Goal: Information Seeking & Learning: Learn about a topic

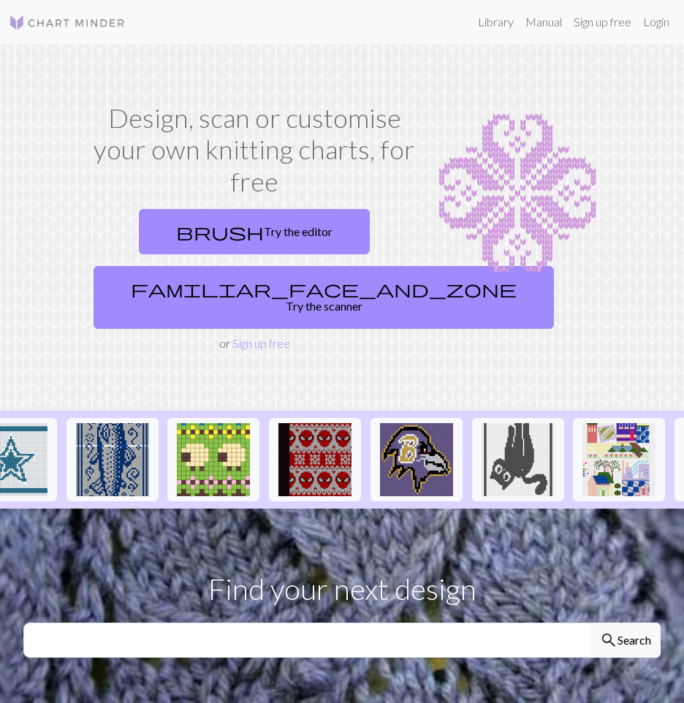
scroll to position [0, 1154]
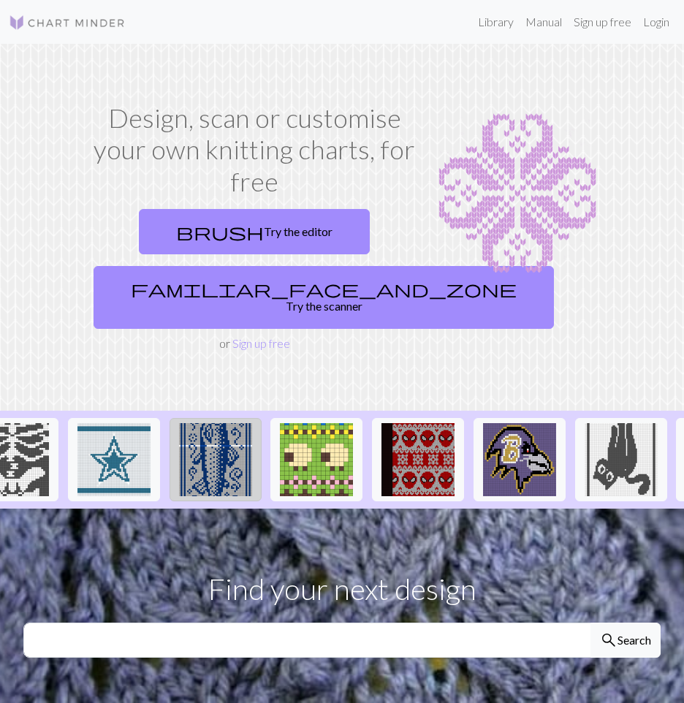
click at [203, 456] on img at bounding box center [215, 459] width 73 height 73
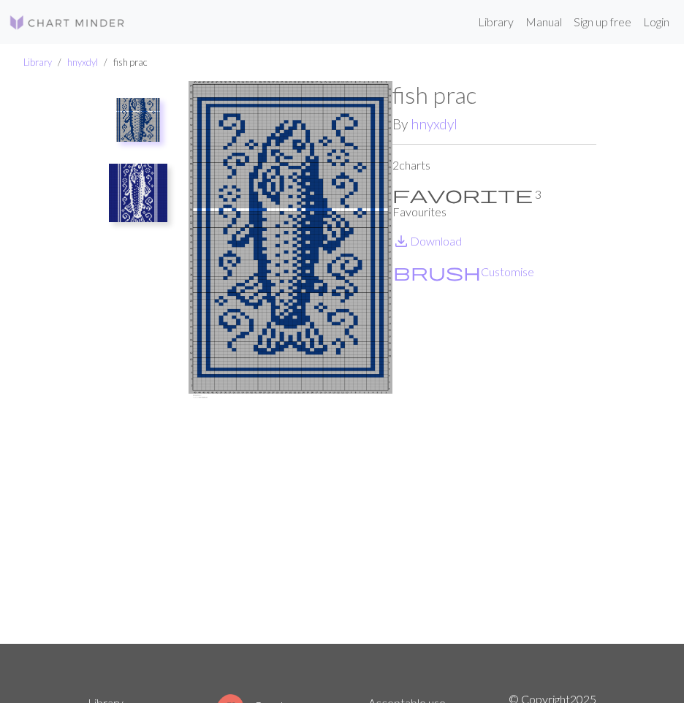
click at [137, 129] on img at bounding box center [138, 120] width 44 height 44
click at [165, 218] on img at bounding box center [138, 193] width 58 height 58
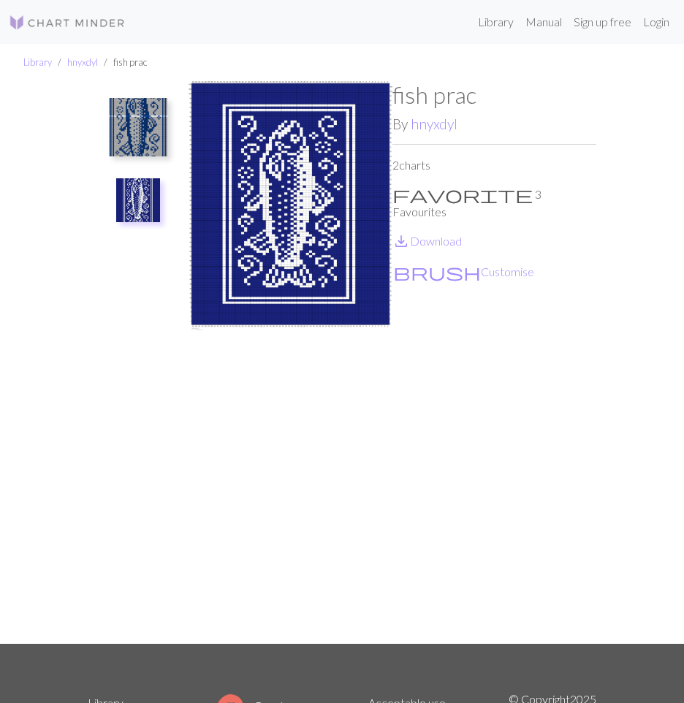
click at [156, 314] on ul at bounding box center [138, 356] width 101 height 551
click at [124, 154] on img at bounding box center [138, 127] width 58 height 58
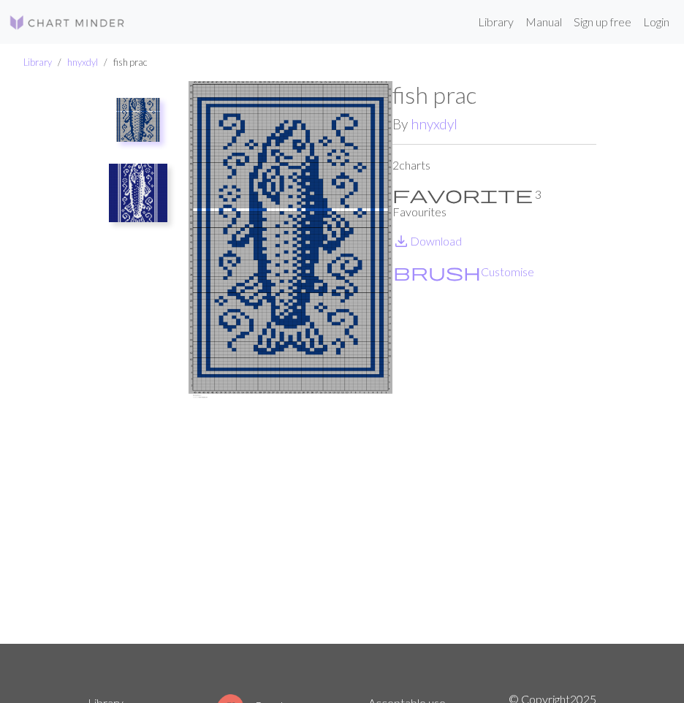
click at [133, 204] on img at bounding box center [138, 193] width 58 height 58
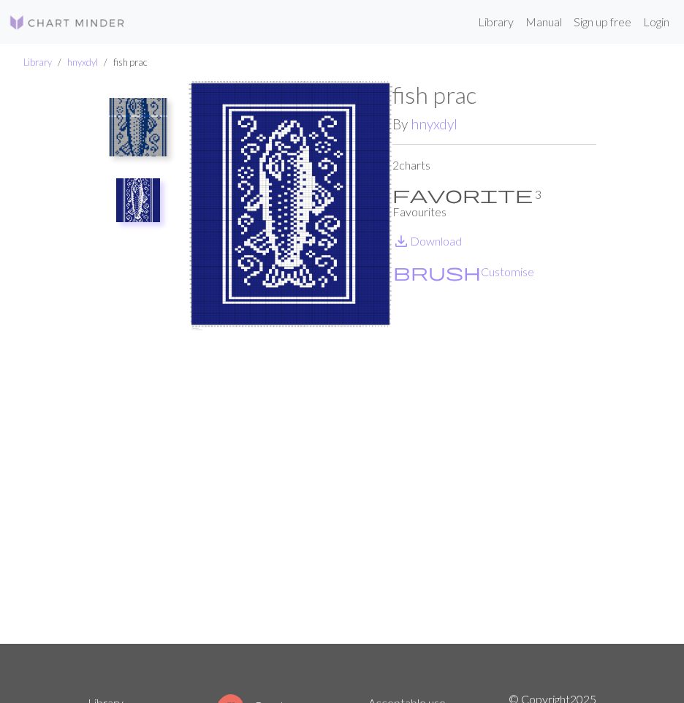
click at [130, 141] on img at bounding box center [138, 127] width 58 height 58
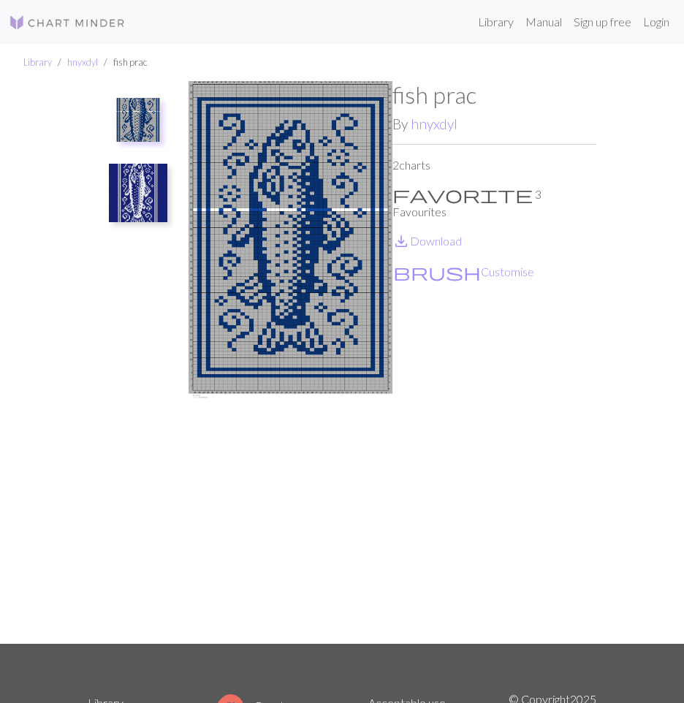
click at [143, 170] on img at bounding box center [138, 193] width 58 height 58
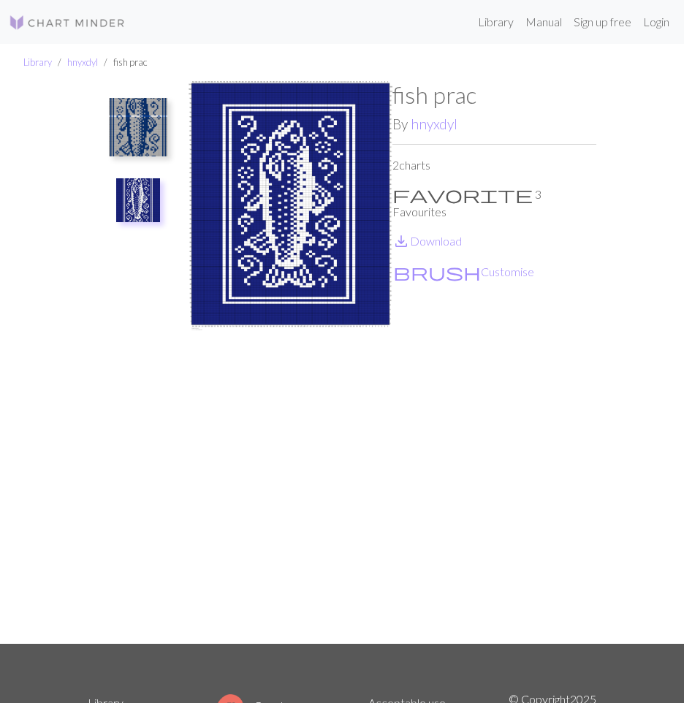
click at [140, 116] on img at bounding box center [138, 127] width 58 height 58
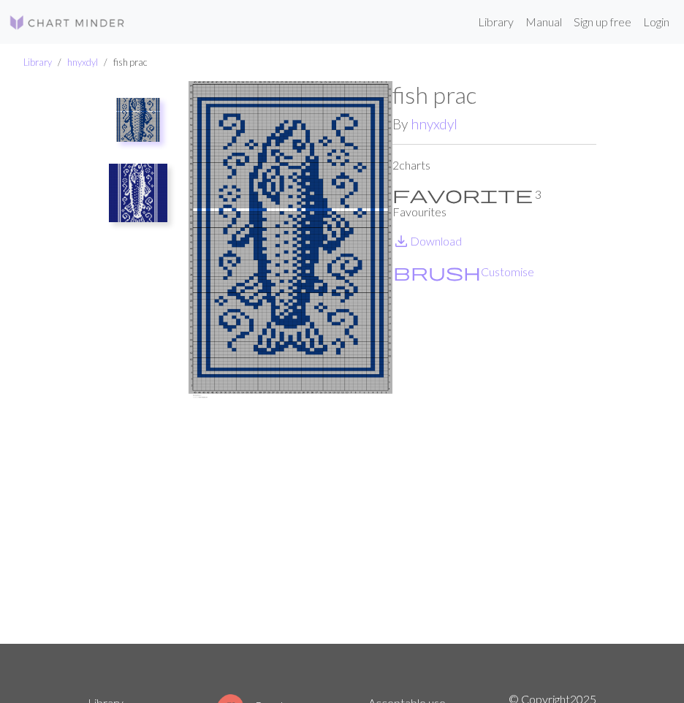
click at [161, 192] on img at bounding box center [138, 193] width 58 height 58
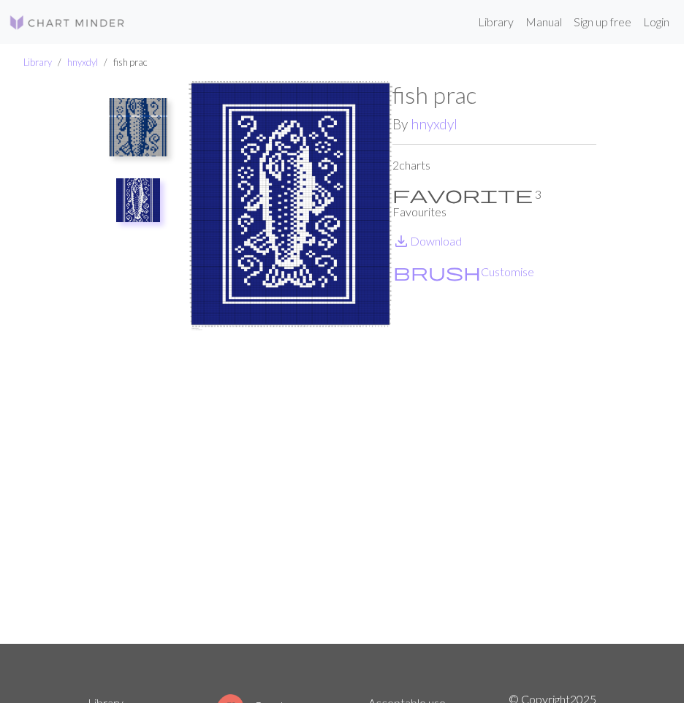
click at [132, 131] on img at bounding box center [138, 127] width 58 height 58
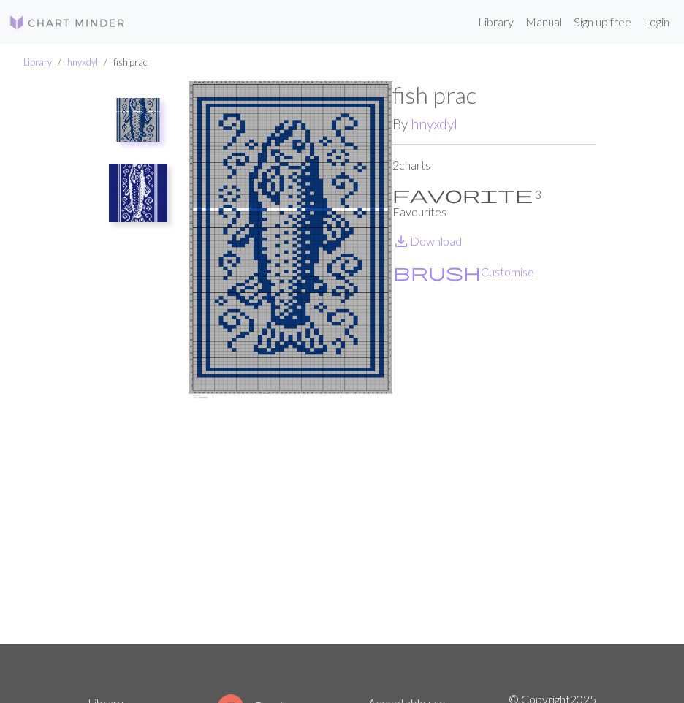
click at [270, 218] on img at bounding box center [291, 362] width 204 height 563
click at [423, 130] on link "hnyxdyl" at bounding box center [434, 124] width 47 height 17
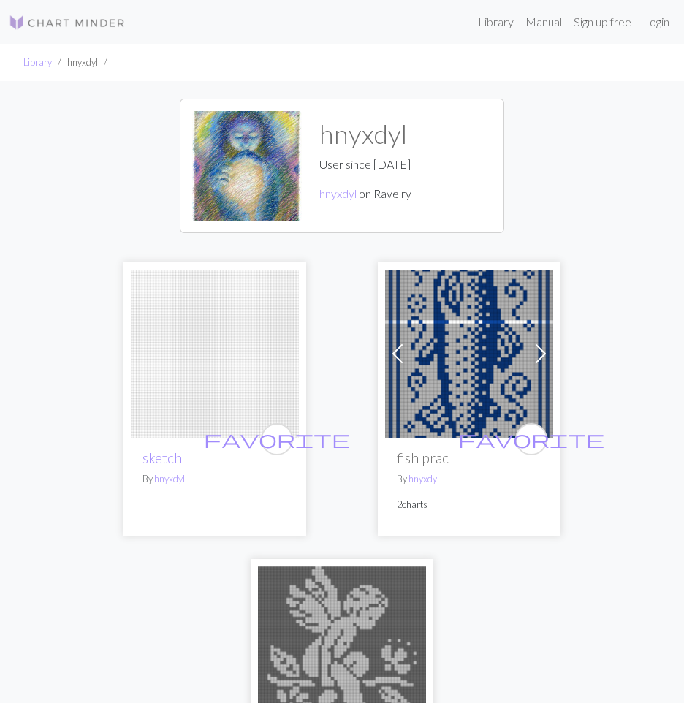
click at [235, 402] on img at bounding box center [215, 354] width 168 height 168
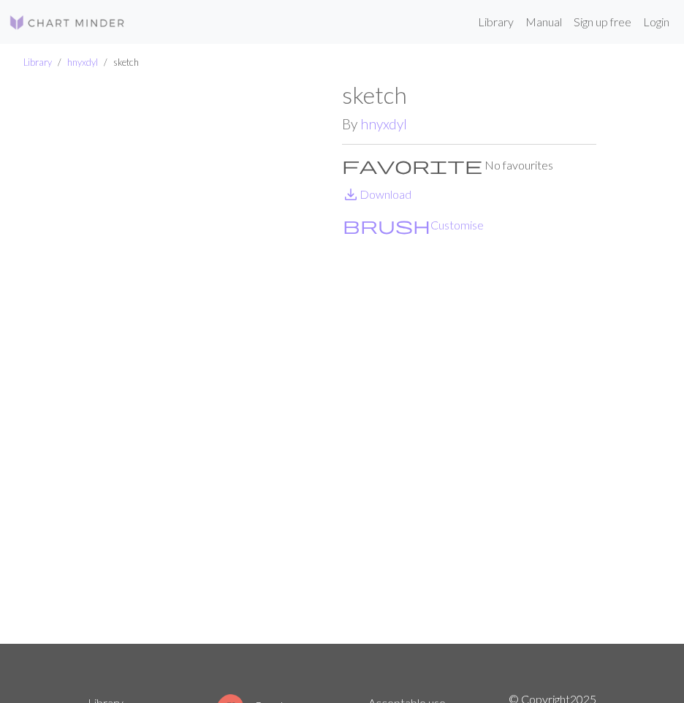
click at [121, 200] on img at bounding box center [215, 362] width 254 height 563
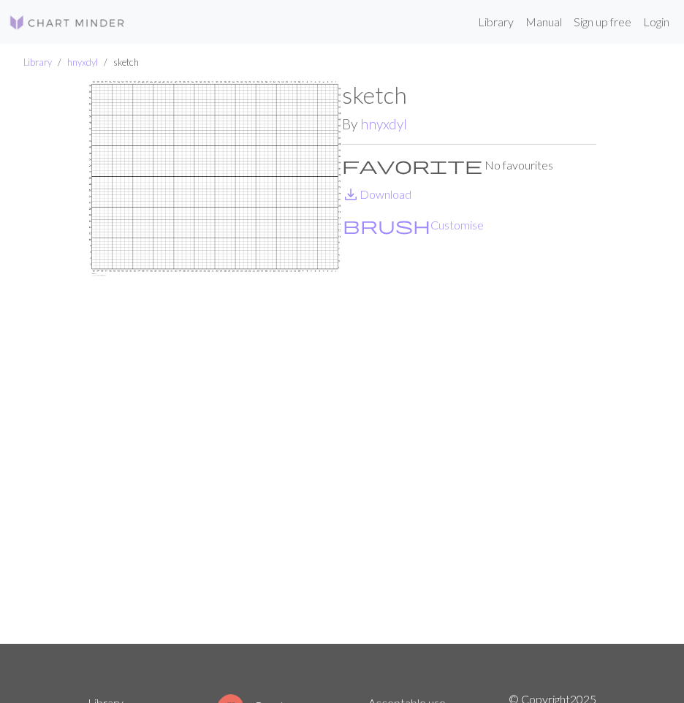
click at [84, 21] on img at bounding box center [67, 23] width 117 height 18
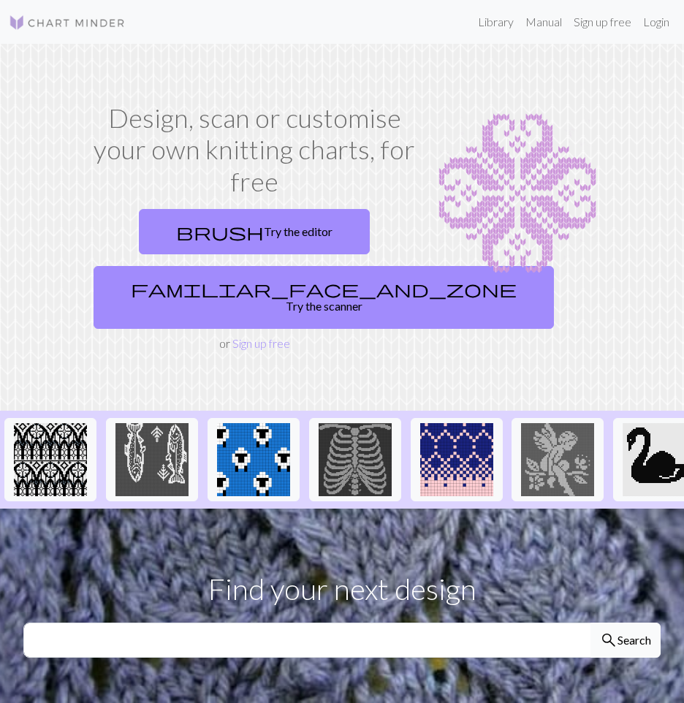
click at [620, 629] on button "search Search" at bounding box center [626, 640] width 70 height 35
click at [553, 635] on input "text" at bounding box center [307, 640] width 568 height 35
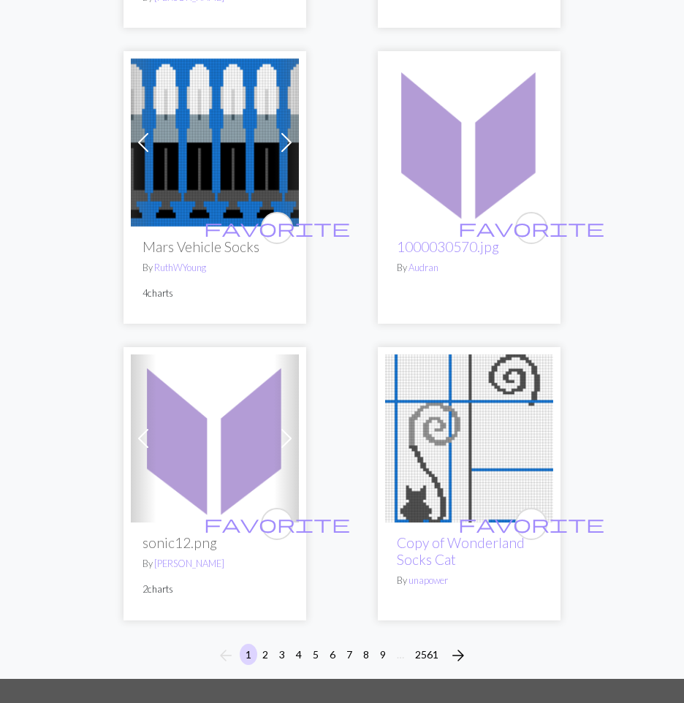
scroll to position [6922, 0]
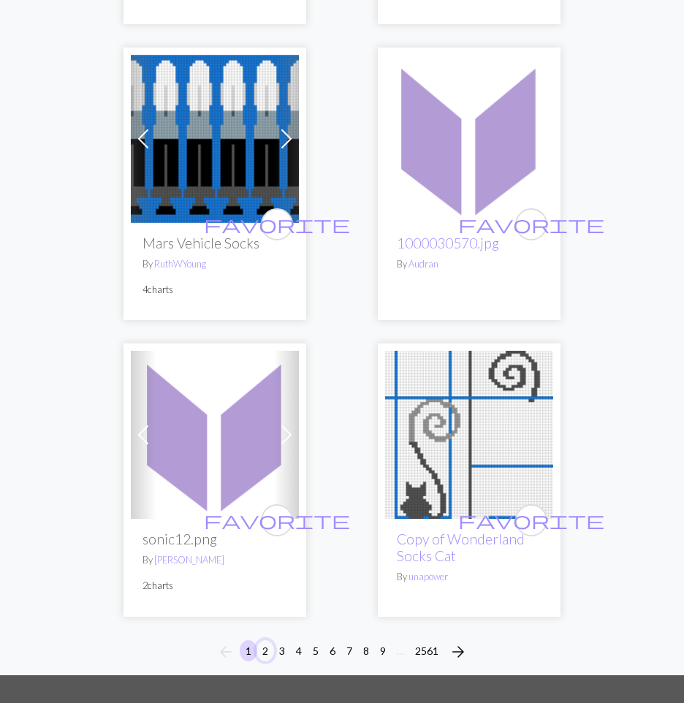
click at [267, 644] on button "2" at bounding box center [266, 650] width 18 height 21
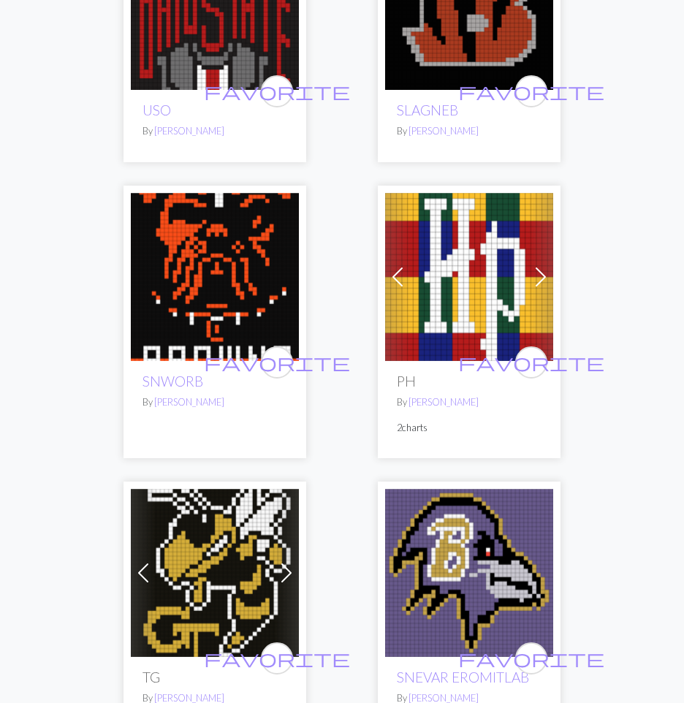
scroll to position [6531, 0]
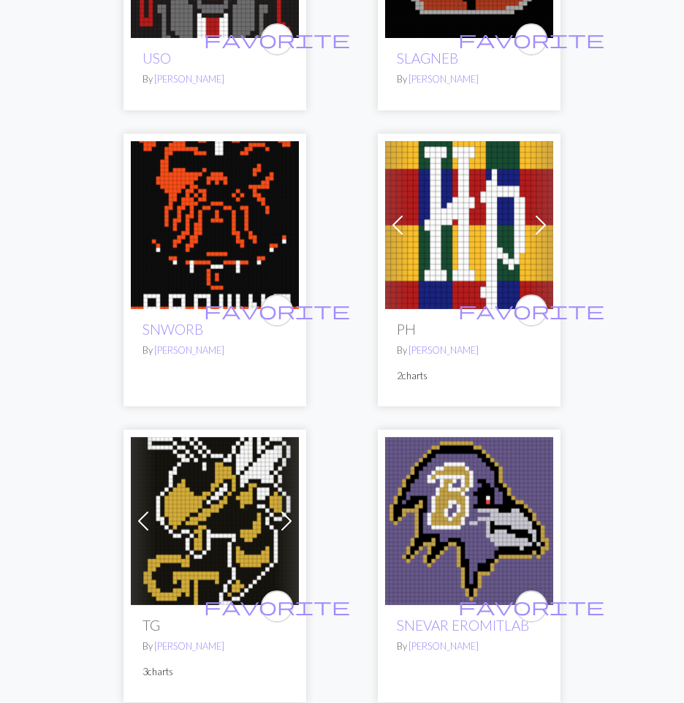
drag, startPoint x: 333, startPoint y: 571, endPoint x: 336, endPoint y: 562, distance: 10.2
drag, startPoint x: 336, startPoint y: 562, endPoint x: 326, endPoint y: 629, distance: 68.0
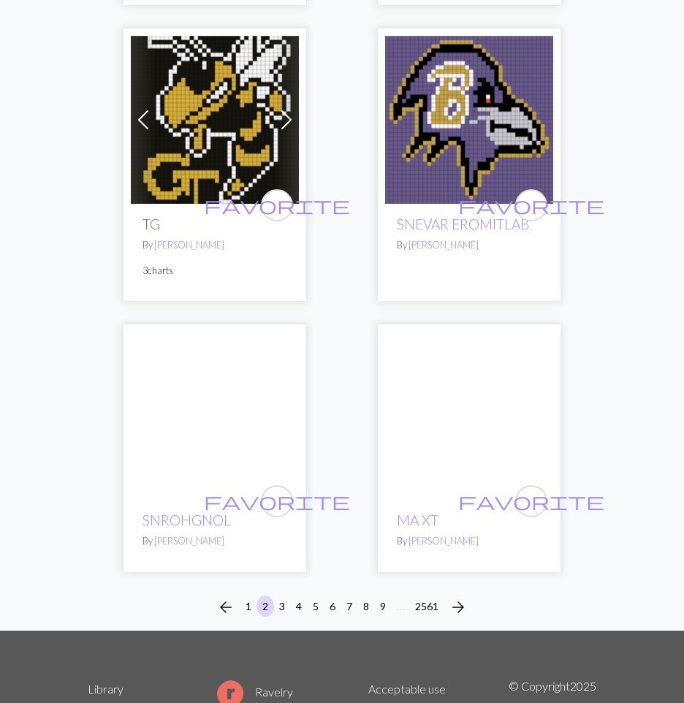
scroll to position [7084, 0]
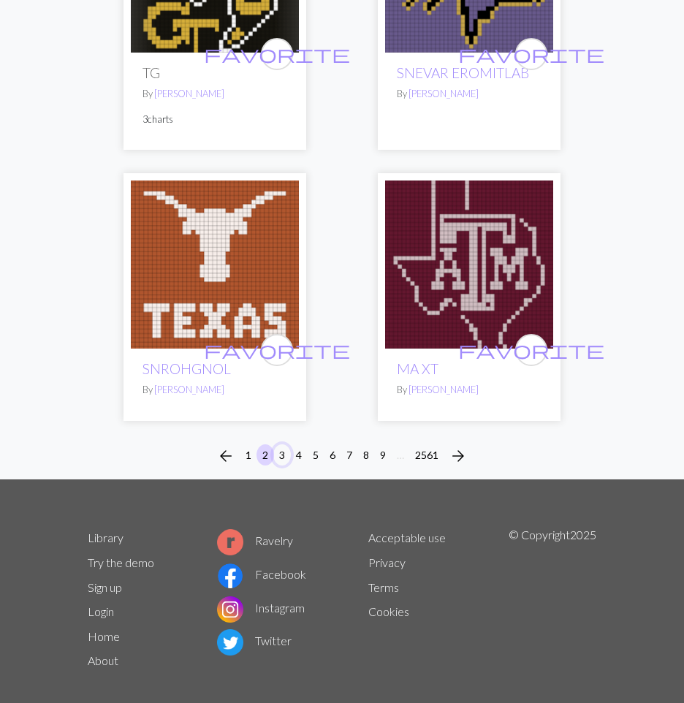
click at [278, 445] on button "3" at bounding box center [282, 455] width 18 height 21
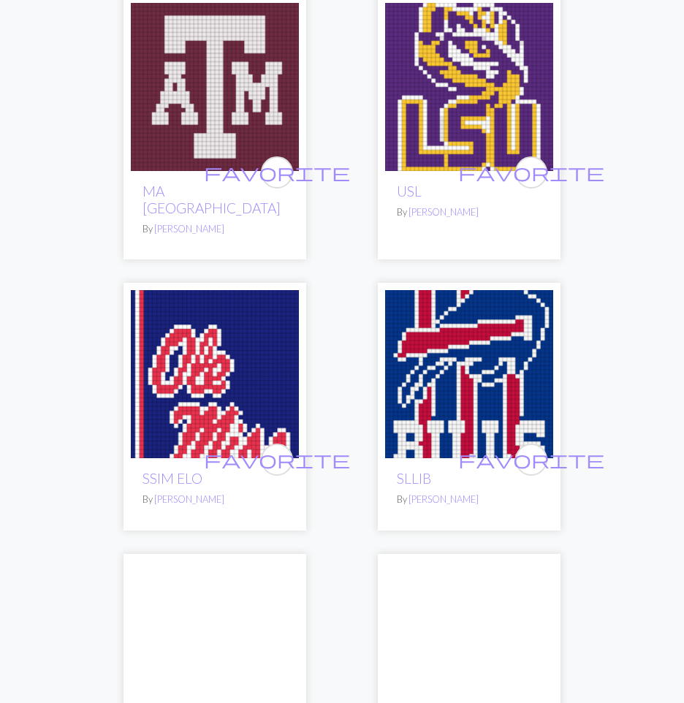
scroll to position [585, 0]
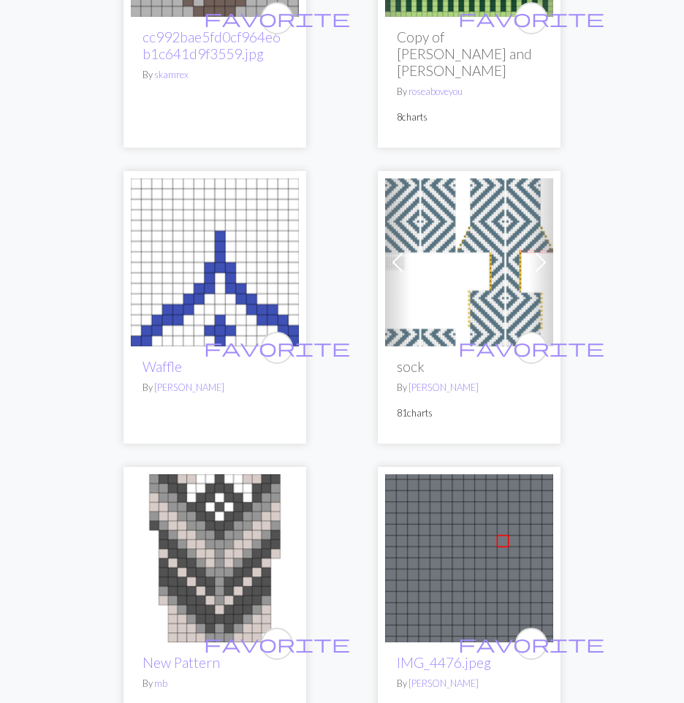
scroll to position [7067, 0]
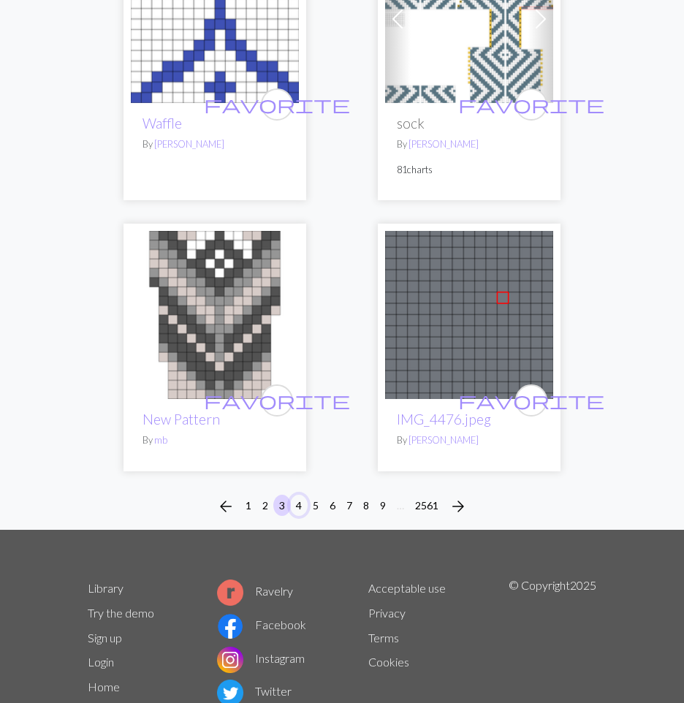
click at [295, 495] on button "4" at bounding box center [299, 505] width 18 height 21
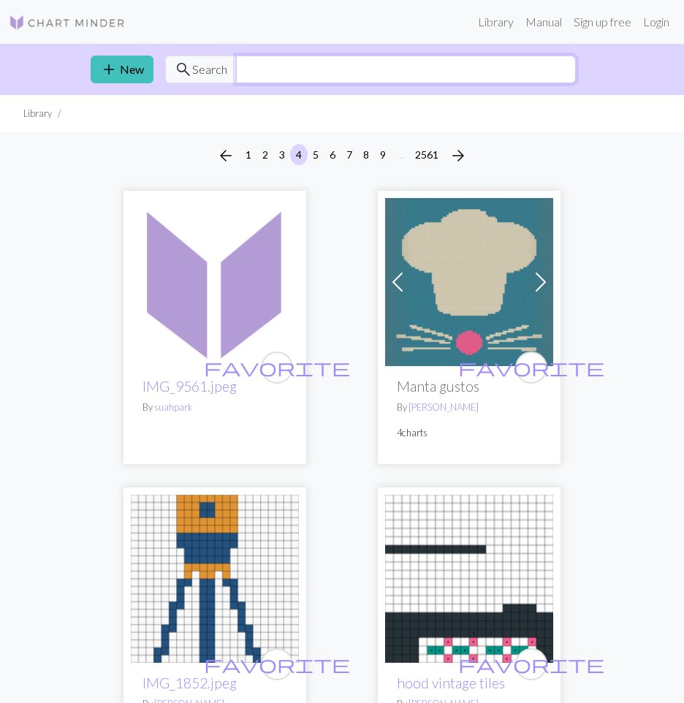
click at [317, 70] on input "text" at bounding box center [406, 70] width 340 height 28
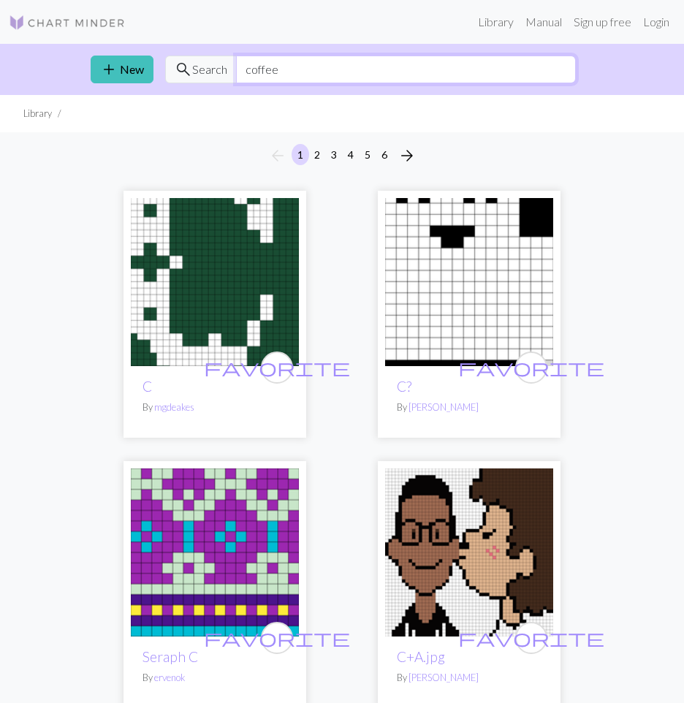
type input "coffee"
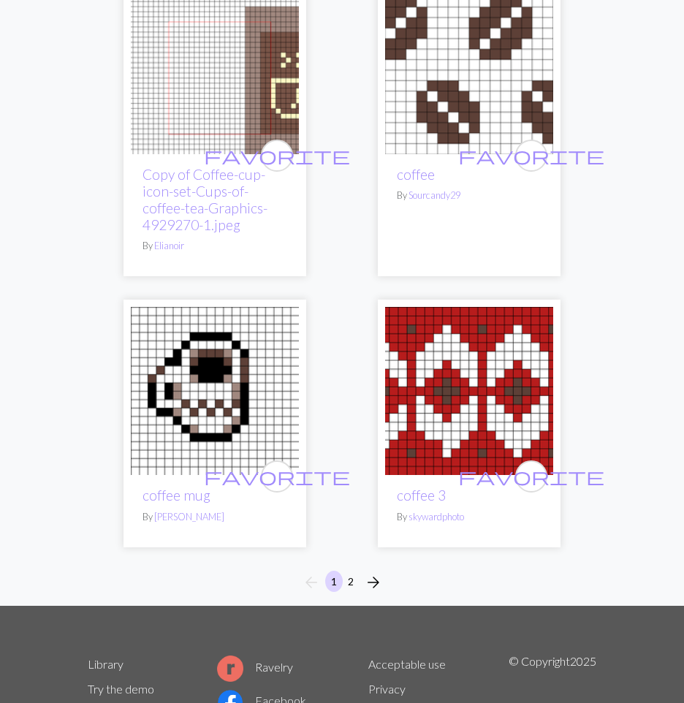
scroll to position [6922, 0]
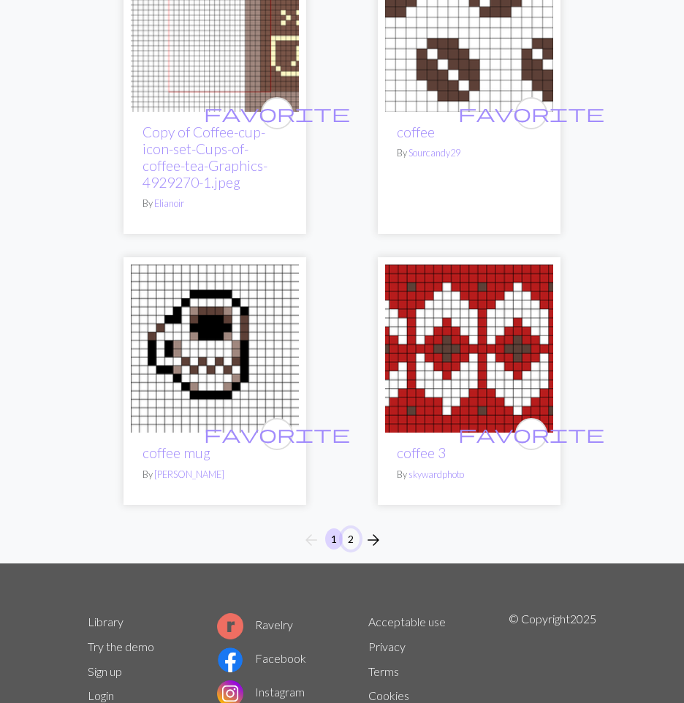
click at [347, 529] on button "2" at bounding box center [351, 539] width 18 height 21
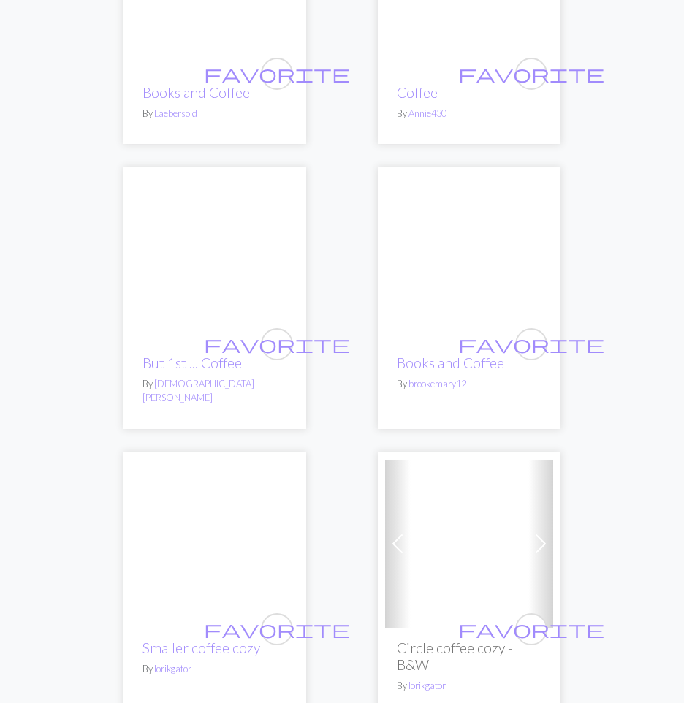
scroll to position [4198, 0]
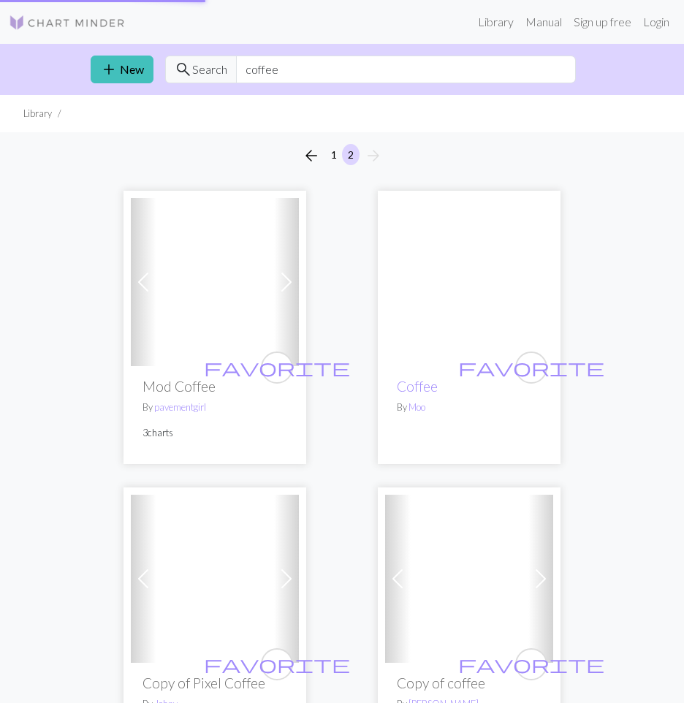
scroll to position [85, 0]
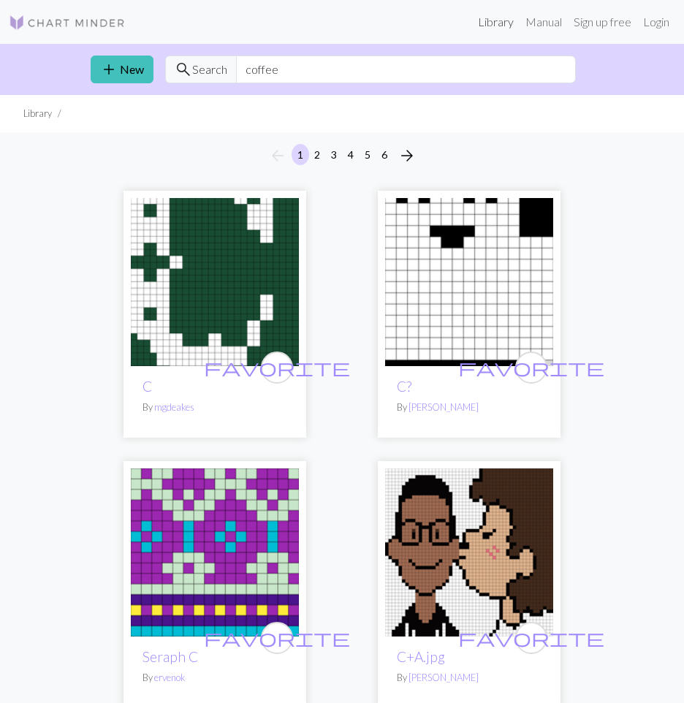
click at [507, 23] on link "Library" at bounding box center [496, 21] width 48 height 29
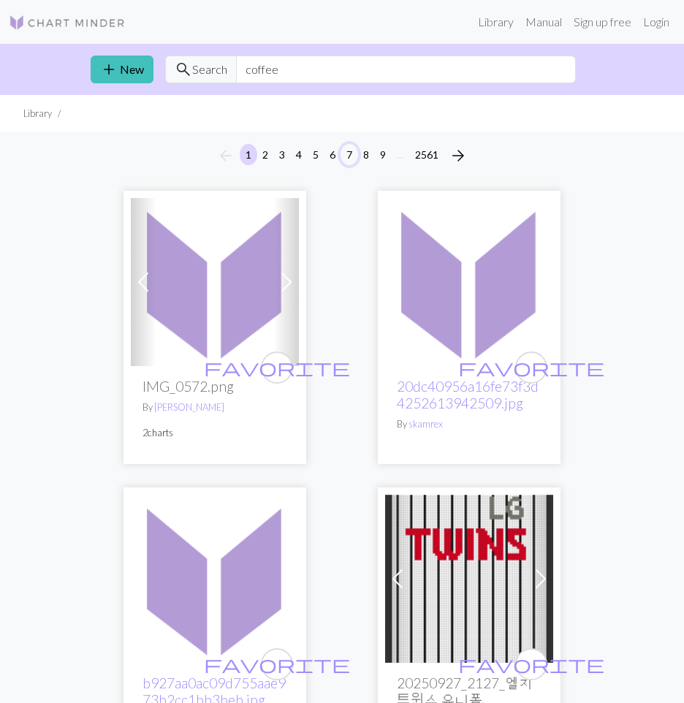
click at [344, 158] on button "7" at bounding box center [350, 154] width 18 height 21
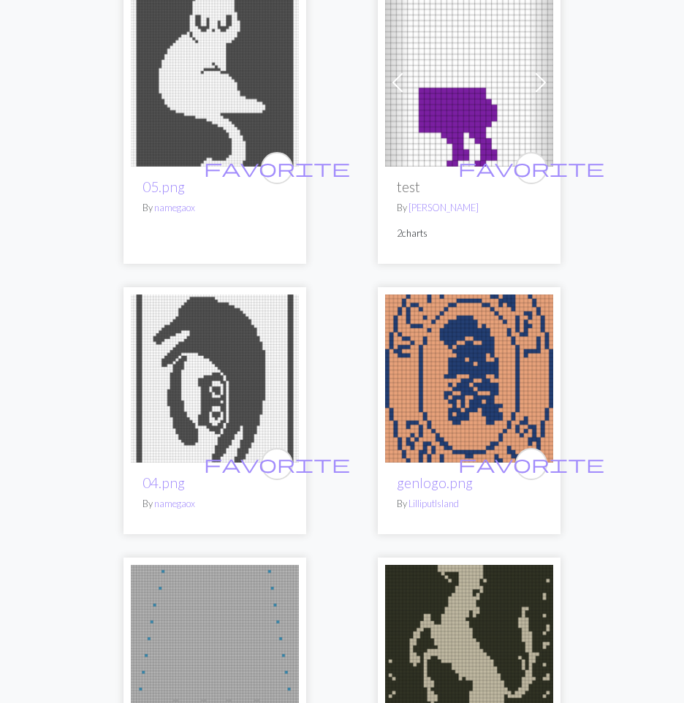
scroll to position [6922, 0]
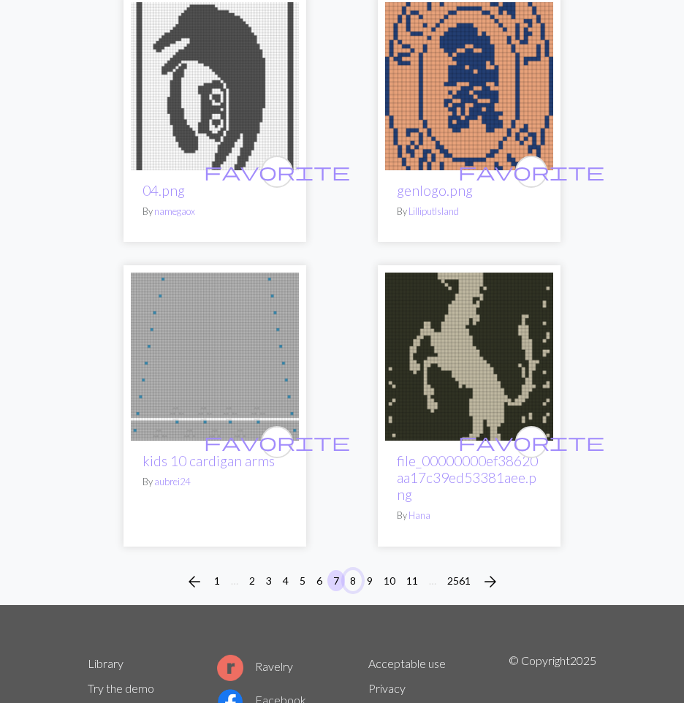
click at [360, 570] on button "8" at bounding box center [353, 580] width 18 height 21
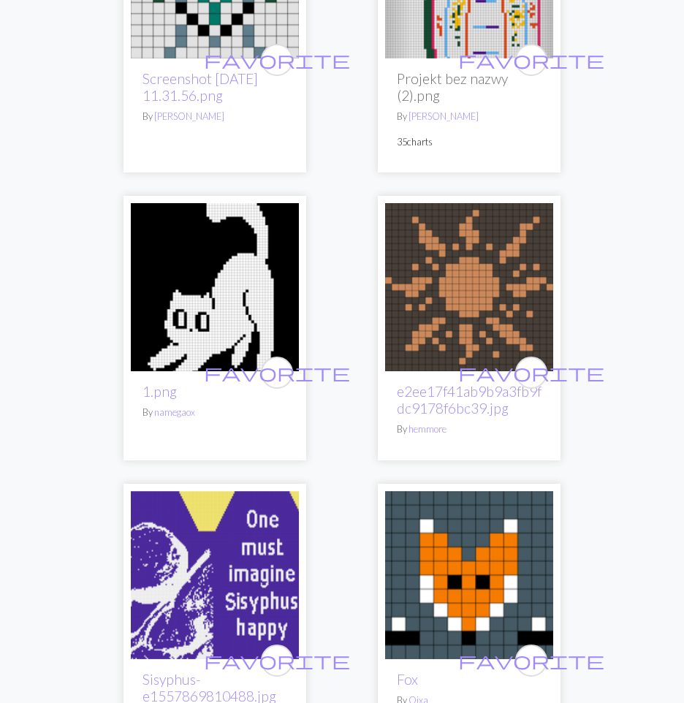
scroll to position [5099, 0]
